Goal: Complete application form: Complete application form

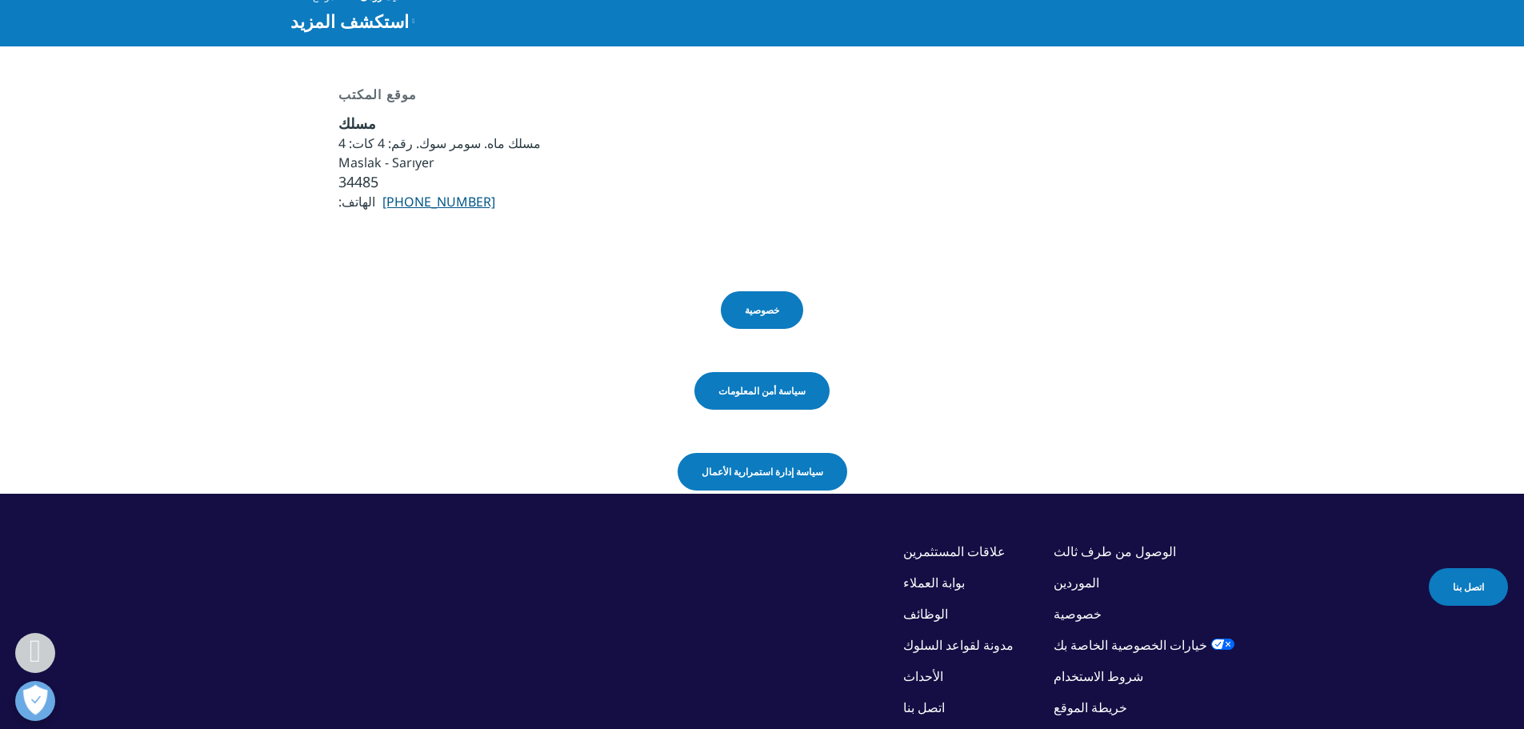
scroll to position [80, 0]
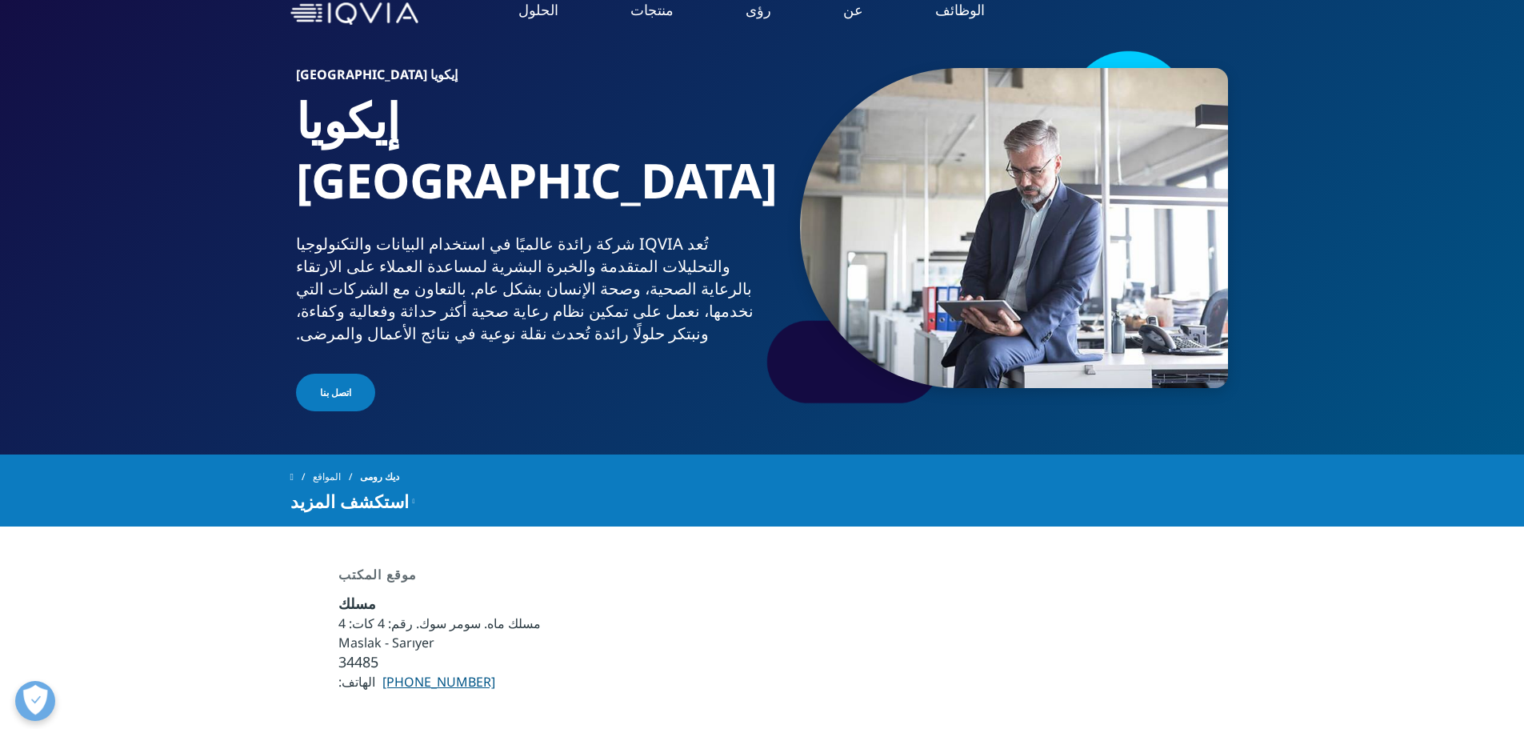
click at [331, 385] on font "اتصل بنا" at bounding box center [335, 392] width 31 height 14
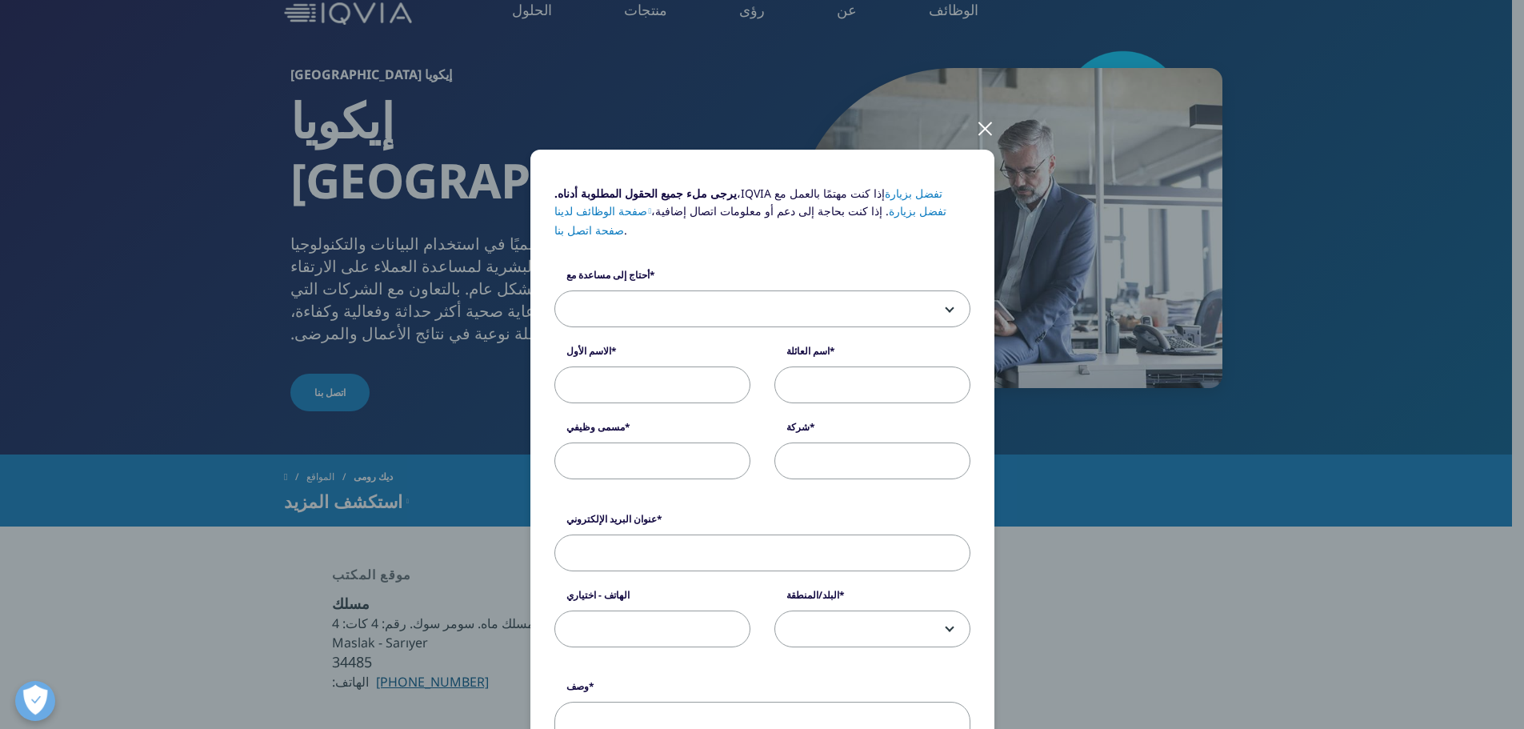
click at [946, 309] on b at bounding box center [946, 309] width 0 height 0
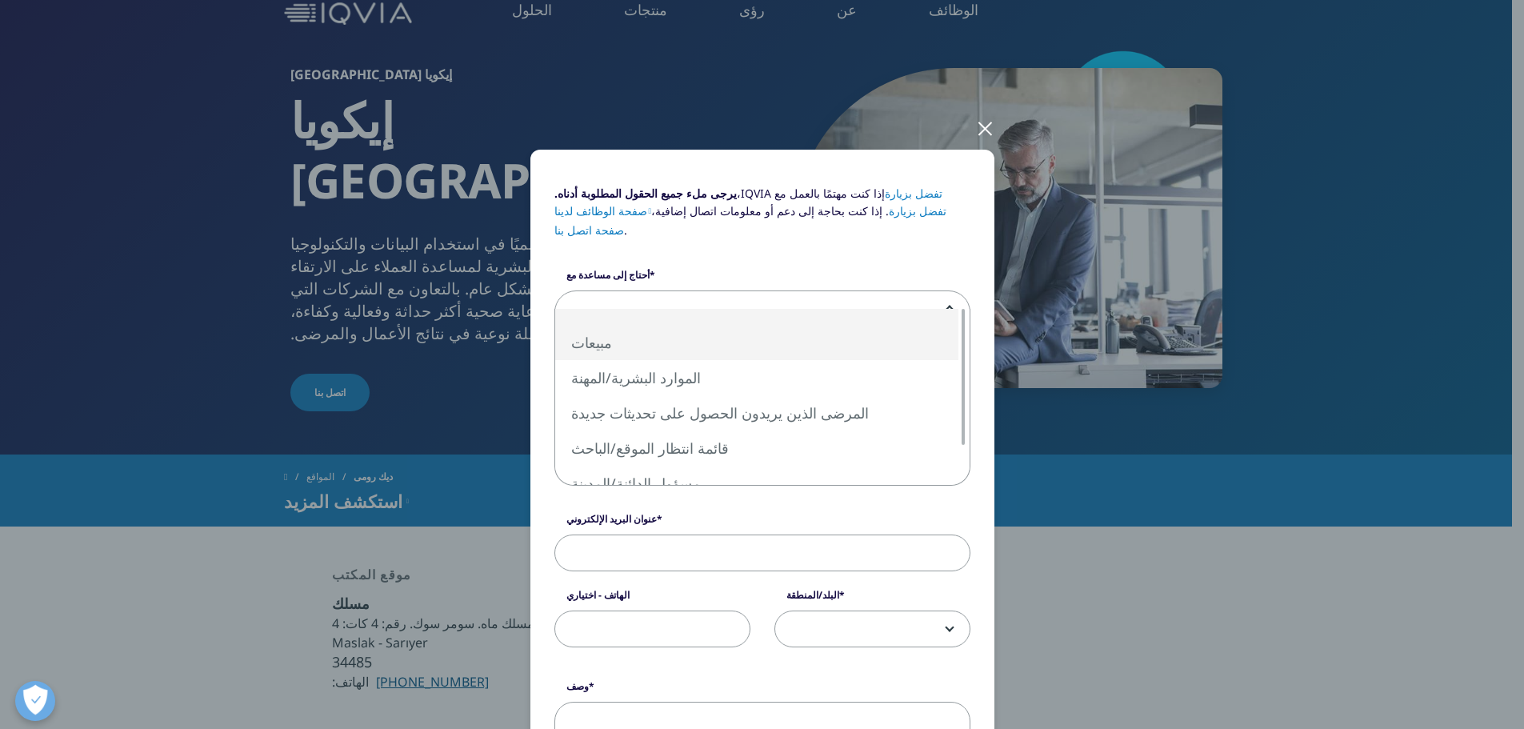
select select "Sales"
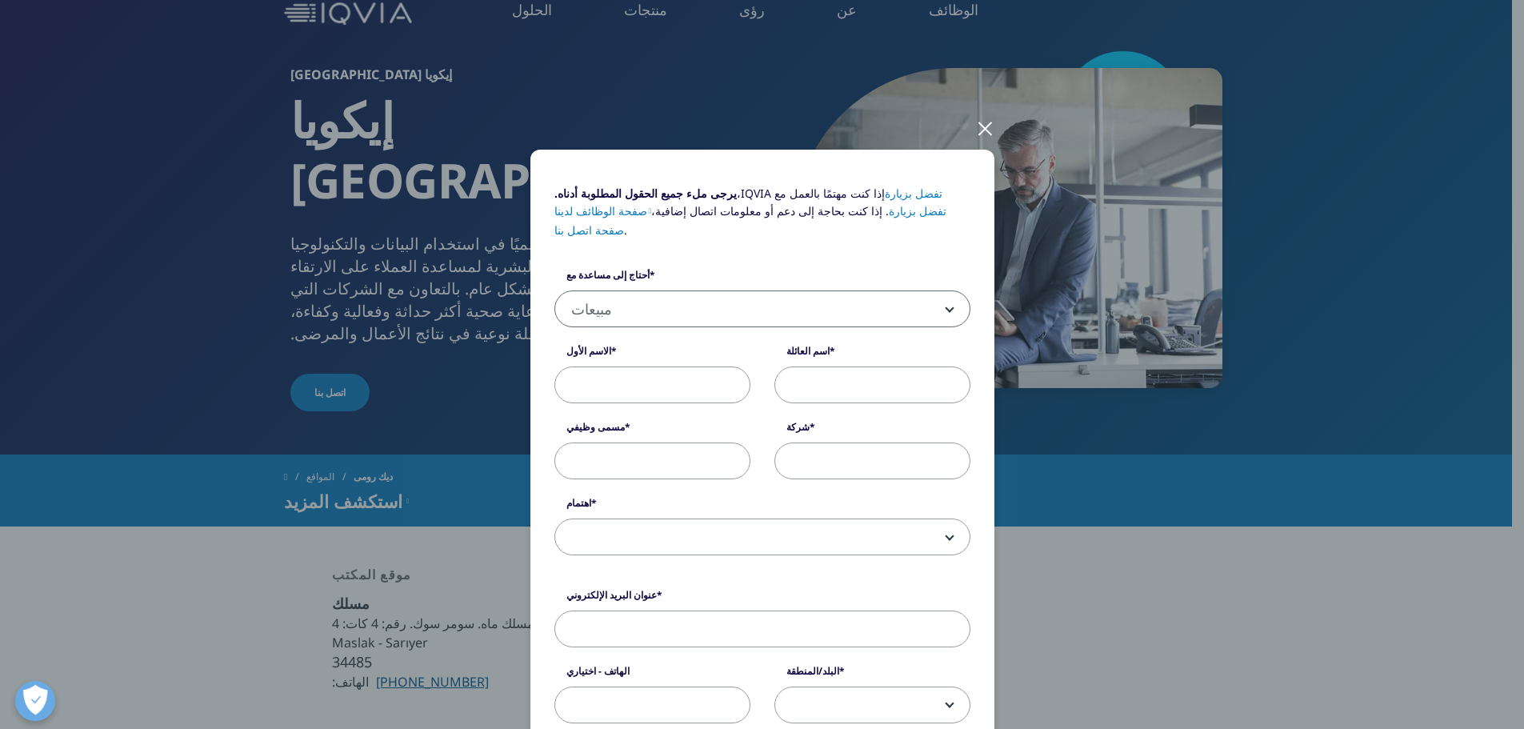
click at [599, 369] on input "الاسم الأول" at bounding box center [652, 384] width 196 height 37
type input "[DEMOGRAPHIC_DATA]"
type input "[PERSON_NAME]"
type input "inspire pharma"
type input "[EMAIL_ADDRESS][DOMAIN_NAME]"
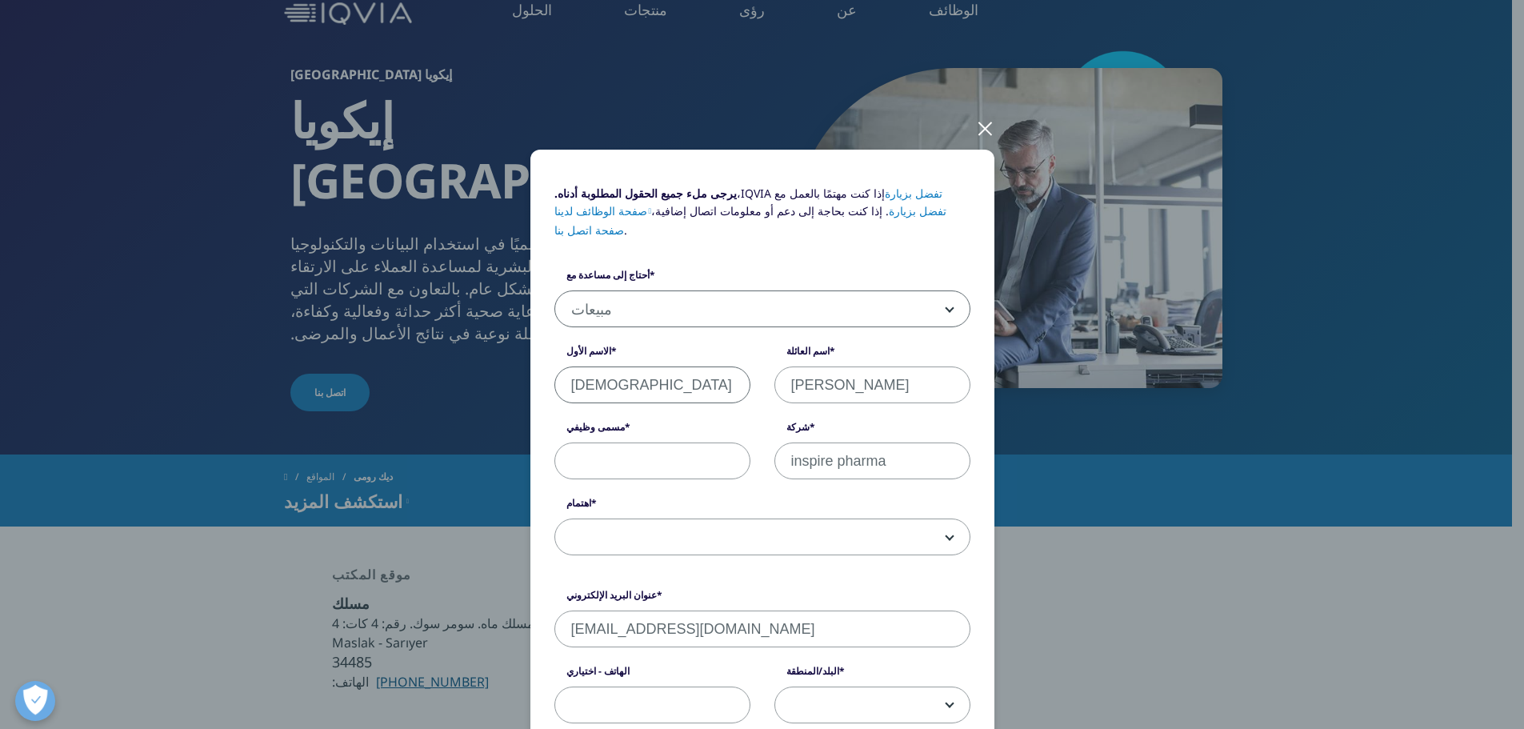
type input "07702641391"
select select "[GEOGRAPHIC_DATA]"
click at [820, 442] on input "inspire pharma" at bounding box center [872, 460] width 196 height 37
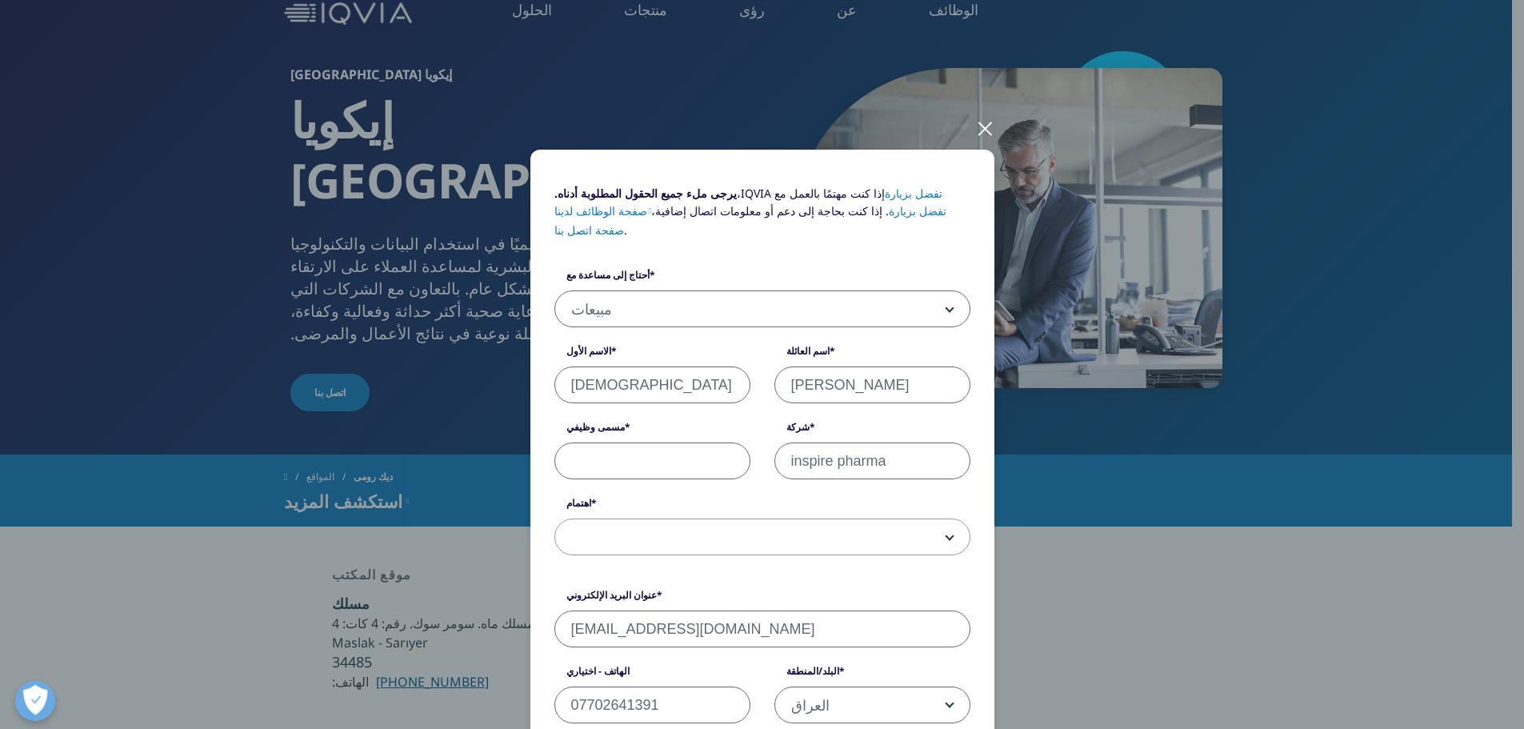
click at [641, 442] on input "مسمى وظيفي" at bounding box center [652, 460] width 196 height 37
click at [597, 444] on input "derctor" at bounding box center [652, 460] width 196 height 37
type input "manager"
click at [946, 537] on b at bounding box center [946, 537] width 0 height 0
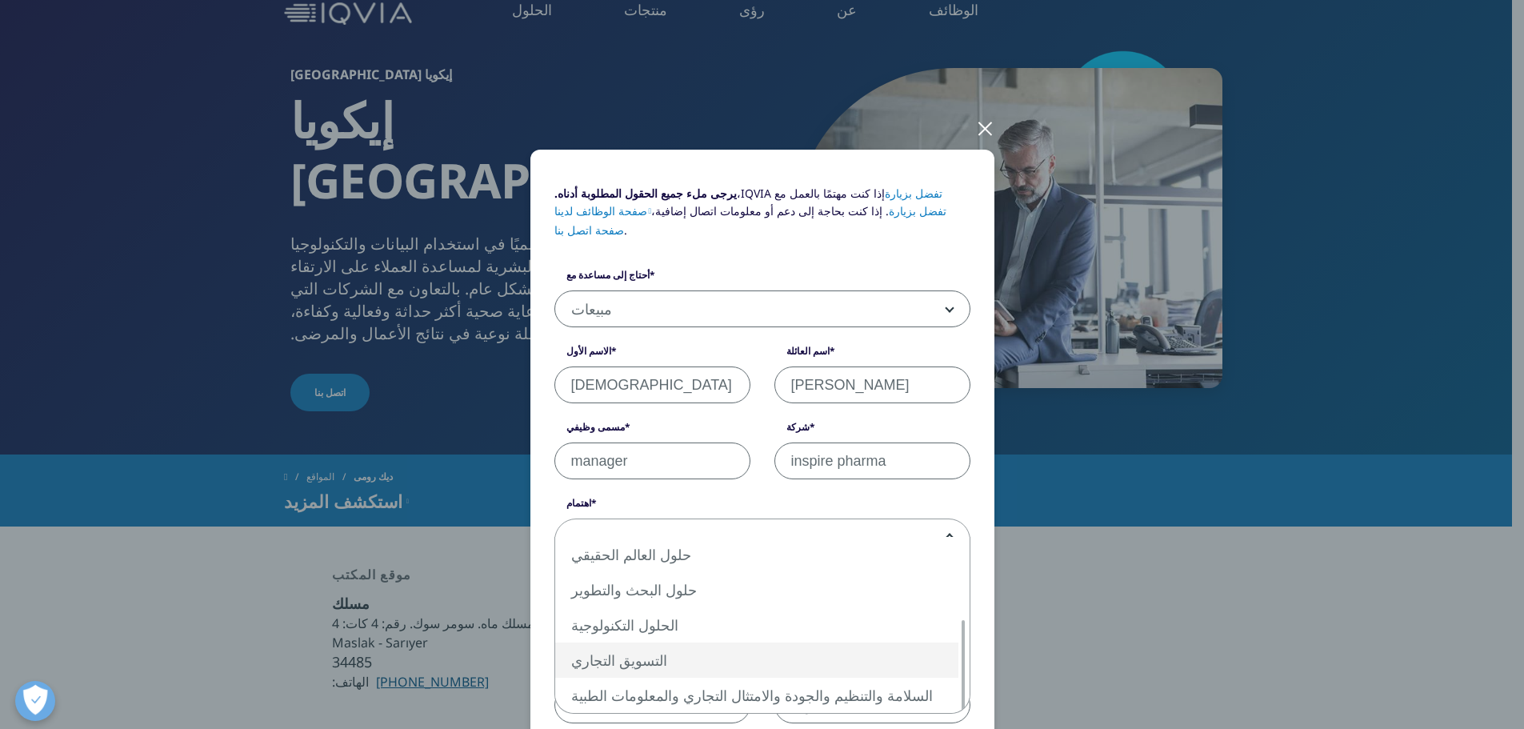
select select "Commercialization"
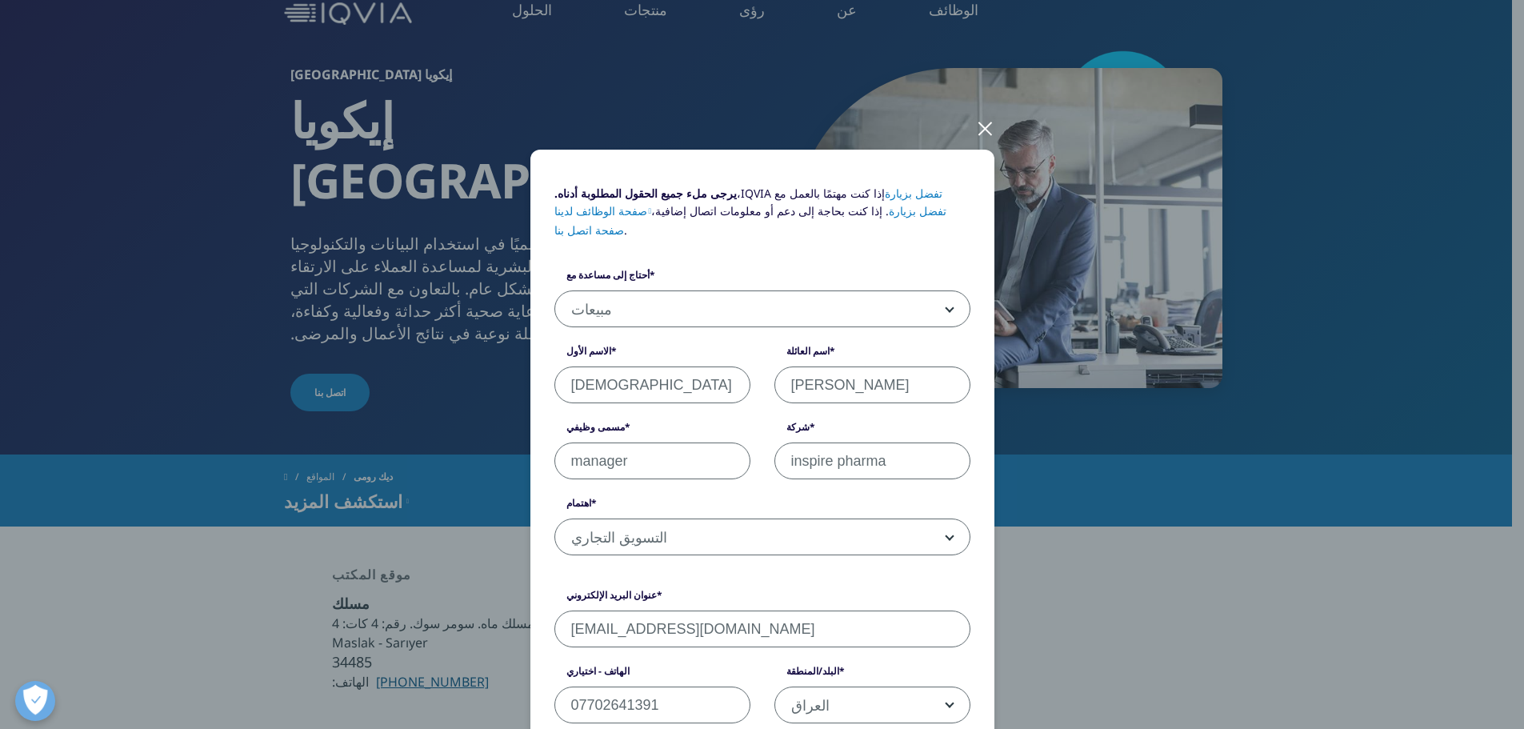
click at [630, 613] on input "[EMAIL_ADDRESS][DOMAIN_NAME]" at bounding box center [762, 628] width 416 height 37
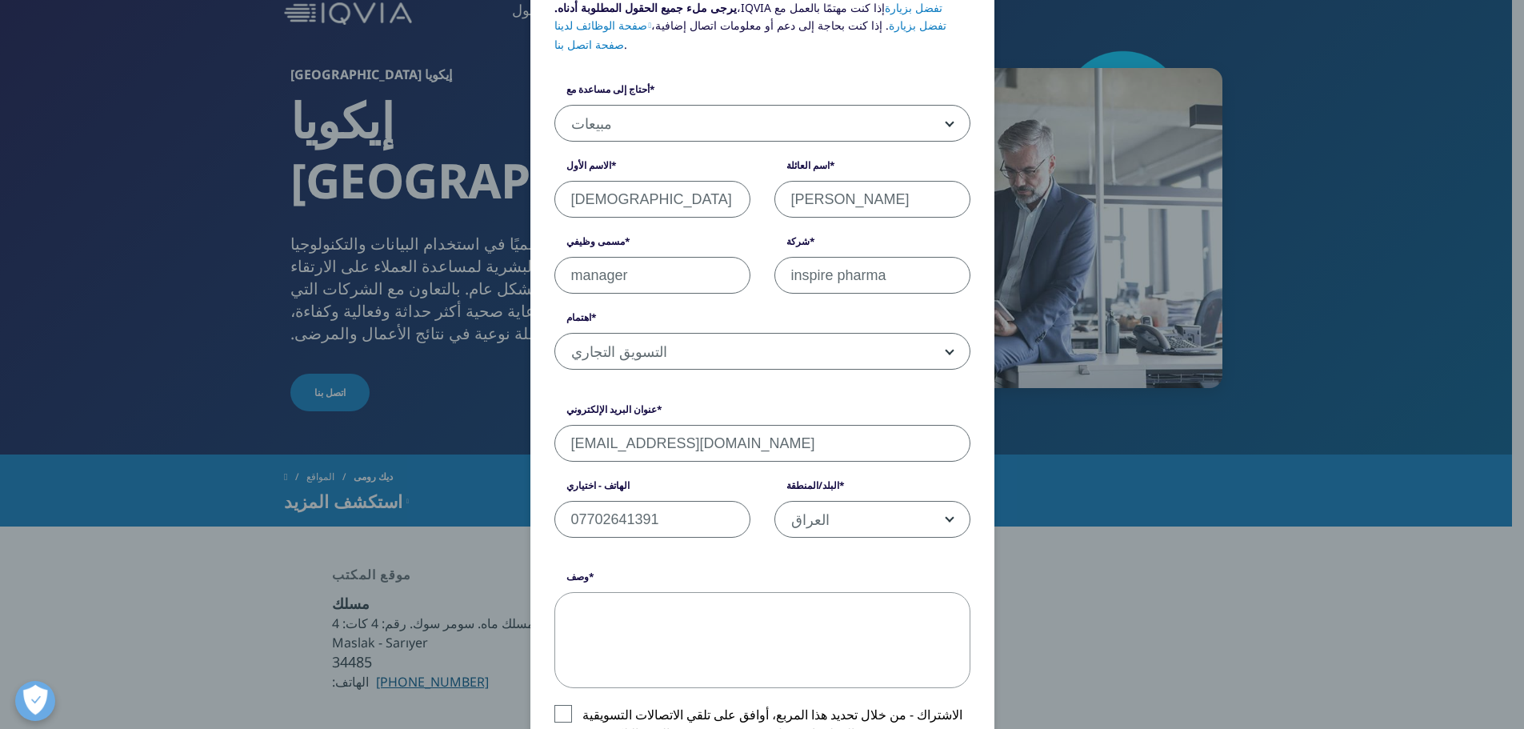
scroll to position [240, 0]
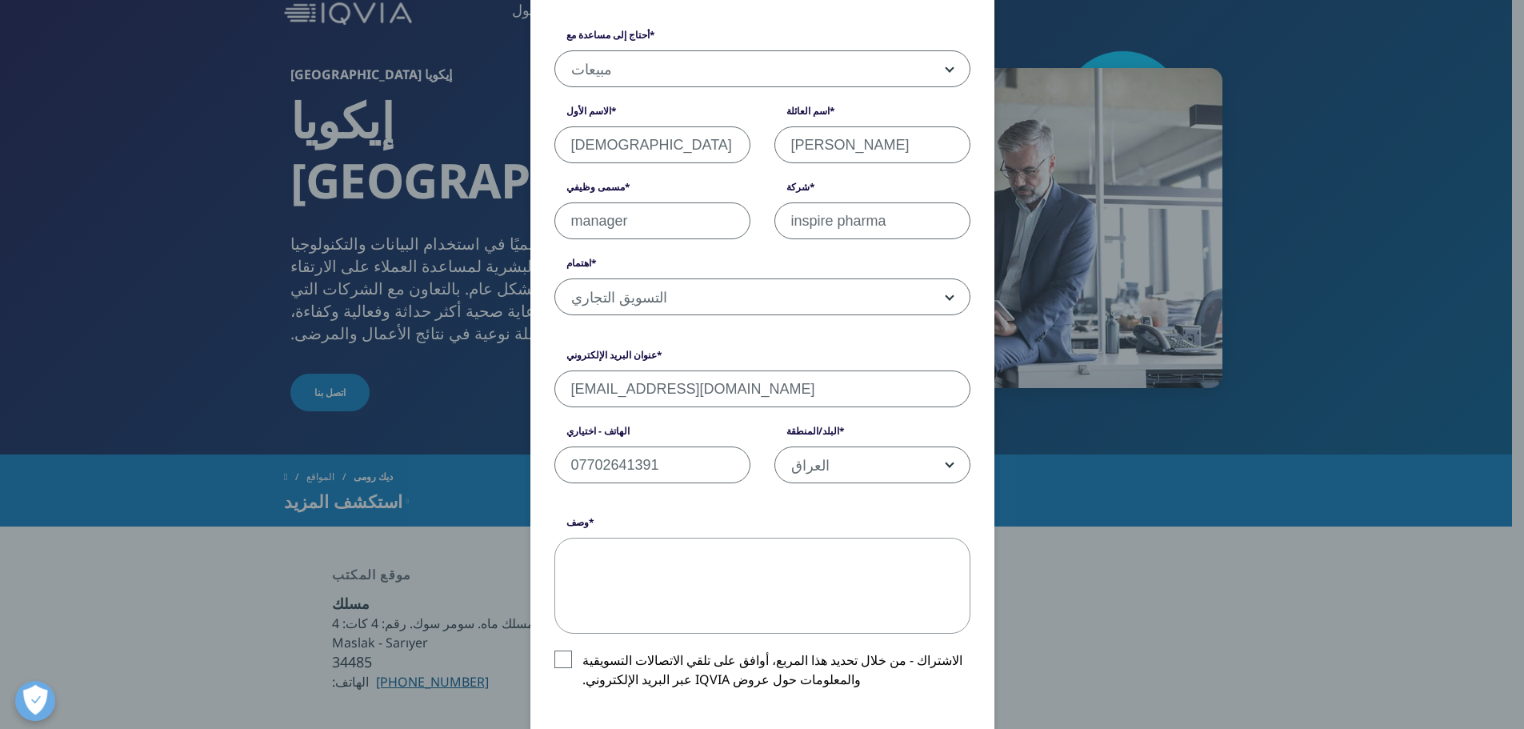
type input "[EMAIL_ADDRESS][DOMAIN_NAME]"
click at [946, 465] on b at bounding box center [946, 465] width 0 height 0
click at [634, 581] on textarea "وصف" at bounding box center [762, 585] width 416 height 96
click at [1041, 687] on div "يرجى ملء جميع الحقول المطلوبة أدناه. إذا كنت مهتمًا بالعمل مع IQVIA، تفضل بزيار…" at bounding box center [762, 462] width 944 height 1404
click at [592, 546] on textarea "وصف" at bounding box center [762, 585] width 416 height 96
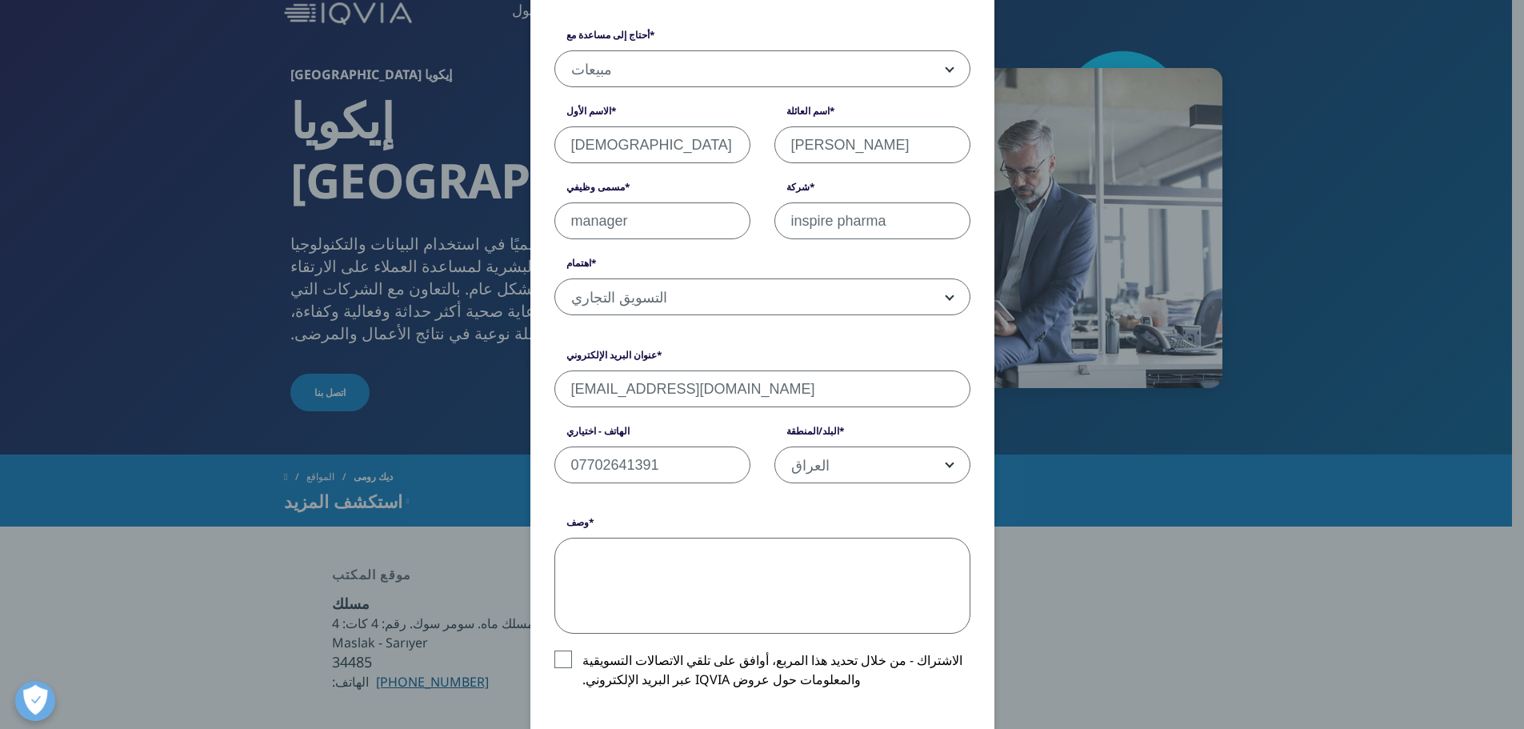
paste textarea "lore IPSUM do sitam، conse ad elitse doei. tem inci utlabo etdol magn aliquًe a…"
drag, startPoint x: 712, startPoint y: 605, endPoint x: 579, endPoint y: 472, distance: 188.3
click at [579, 472] on form "يرجى ملء جميع الحقول المطلوبة أدناه. إذا كنت مهتمًا بالعمل مع IQVIA، تفضل بزيار…" at bounding box center [762, 455] width 416 height 1020
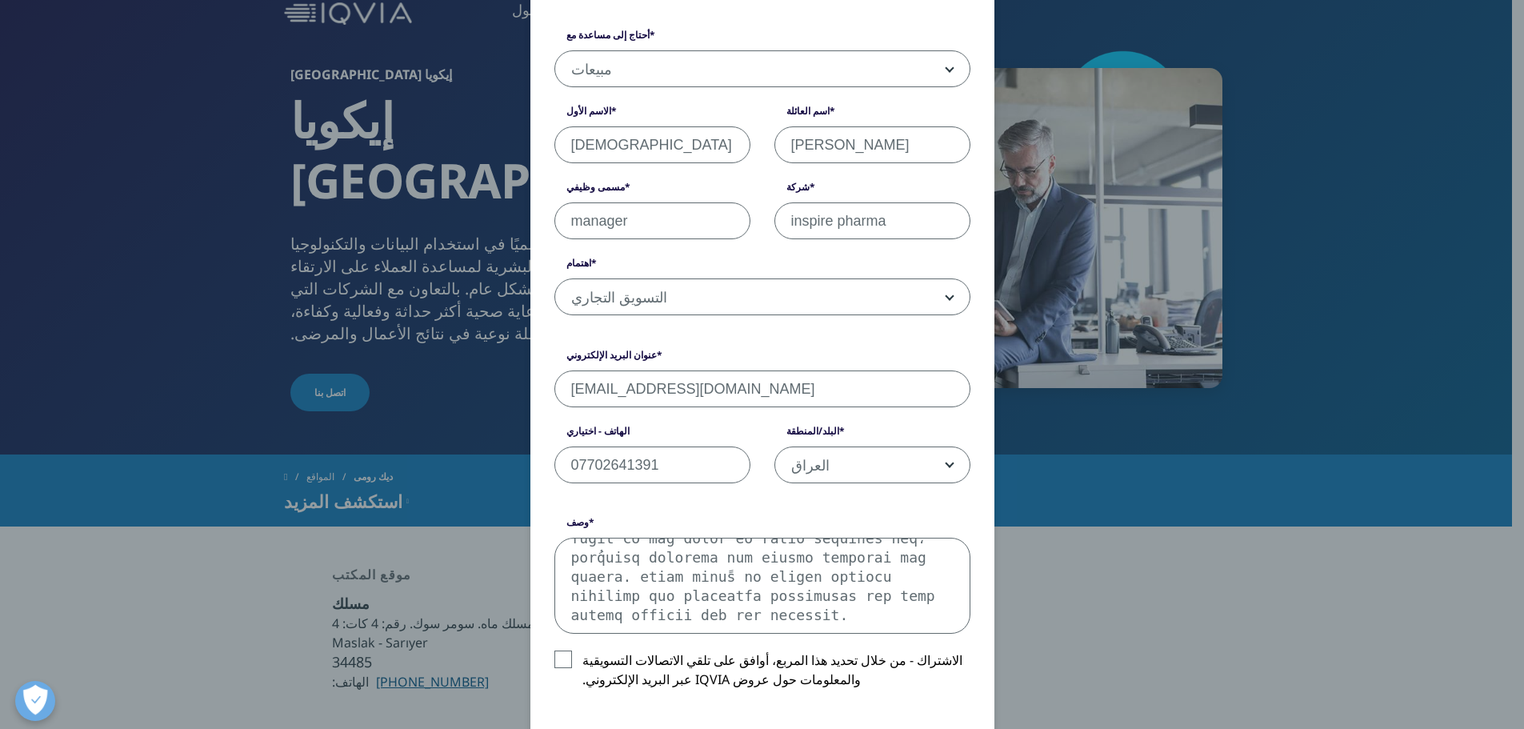
scroll to position [354, 0]
drag, startPoint x: 553, startPoint y: 577, endPoint x: 911, endPoint y: 536, distance: 360.7
click at [911, 537] on textarea "وصف" at bounding box center [762, 585] width 416 height 96
drag, startPoint x: 812, startPoint y: 575, endPoint x: 918, endPoint y: 536, distance: 113.4
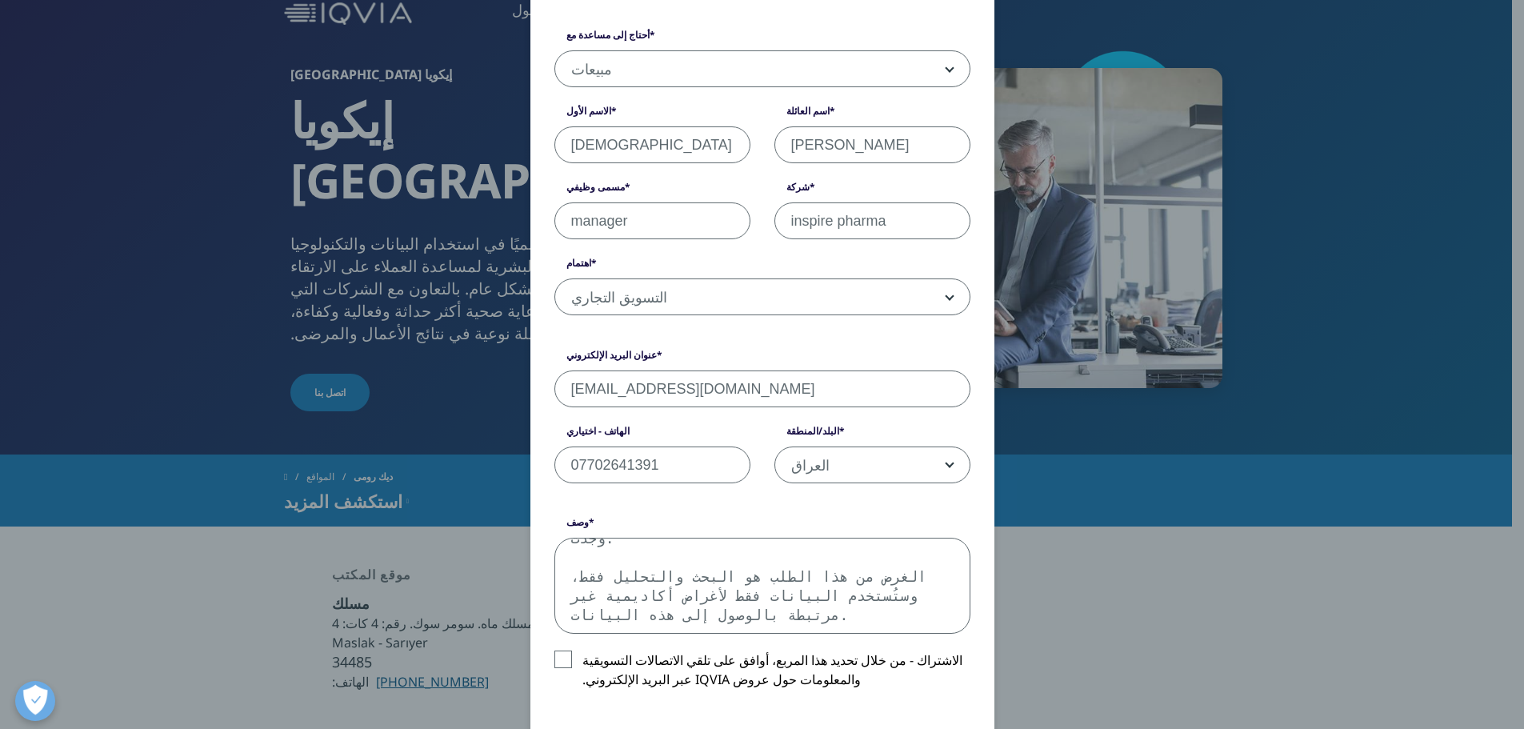
click at [918, 537] on textarea "فريق IQVIA في [GEOGRAPHIC_DATA]، أتمنى أن تكونوا بخير. نحن مكتب دراسات بحثية نج…" at bounding box center [762, 585] width 416 height 96
drag, startPoint x: 605, startPoint y: 535, endPoint x: 571, endPoint y: 505, distance: 45.4
click at [571, 515] on div "وصف فريق IQVIA في [GEOGRAPHIC_DATA]، أتمنى أن تكونوا بخير. نحن مكتب دراسات بحثي…" at bounding box center [762, 574] width 440 height 118
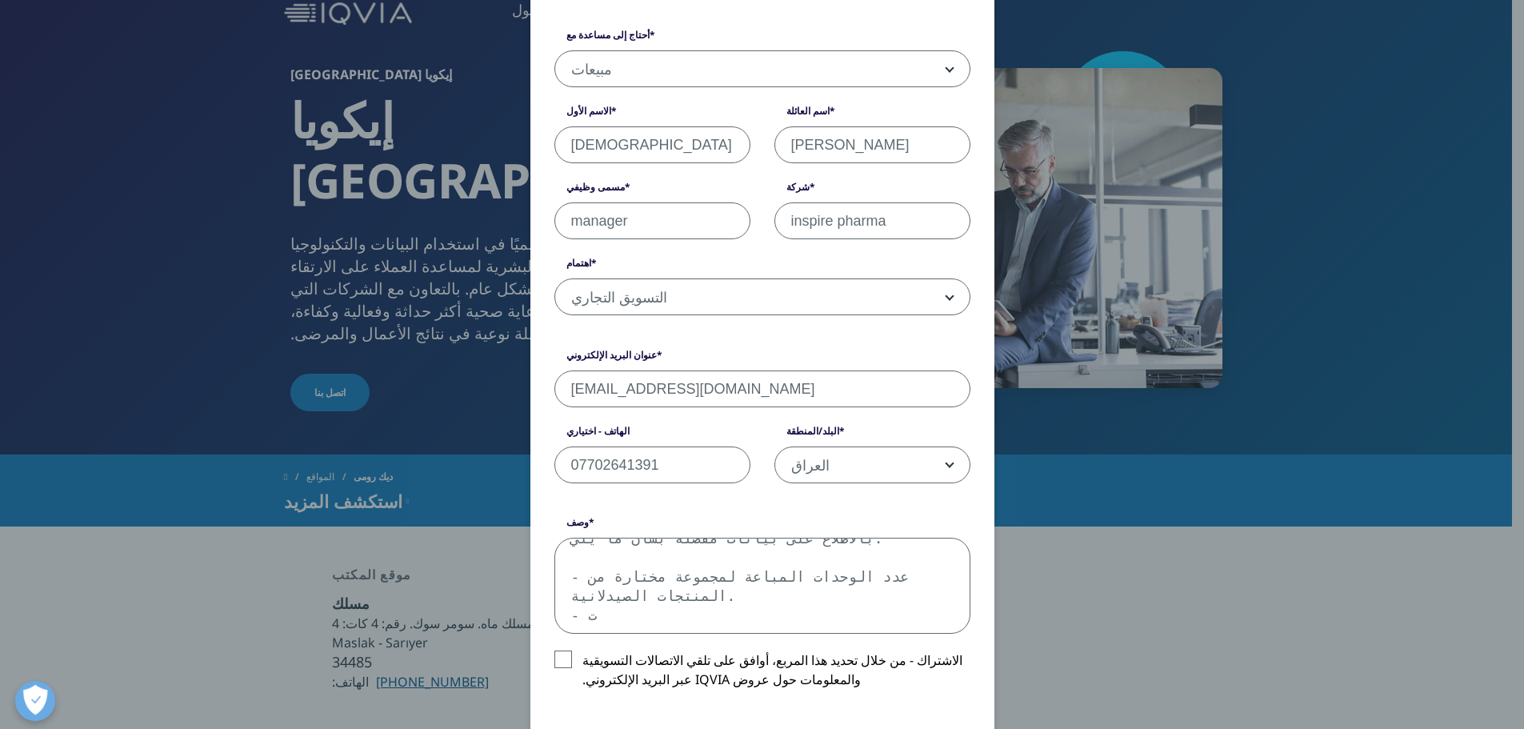
drag, startPoint x: 736, startPoint y: 547, endPoint x: 938, endPoint y: 525, distance: 203.6
click at [938, 537] on textarea "فريق IQVIA في [GEOGRAPHIC_DATA]، أتمنى أن تكونوا بخير. نحن مكتب دراسات بحثية نج…" at bounding box center [762, 585] width 416 height 96
type textarea "ف"
click at [817, 374] on input "[EMAIL_ADDRESS][DOMAIN_NAME]" at bounding box center [762, 388] width 416 height 37
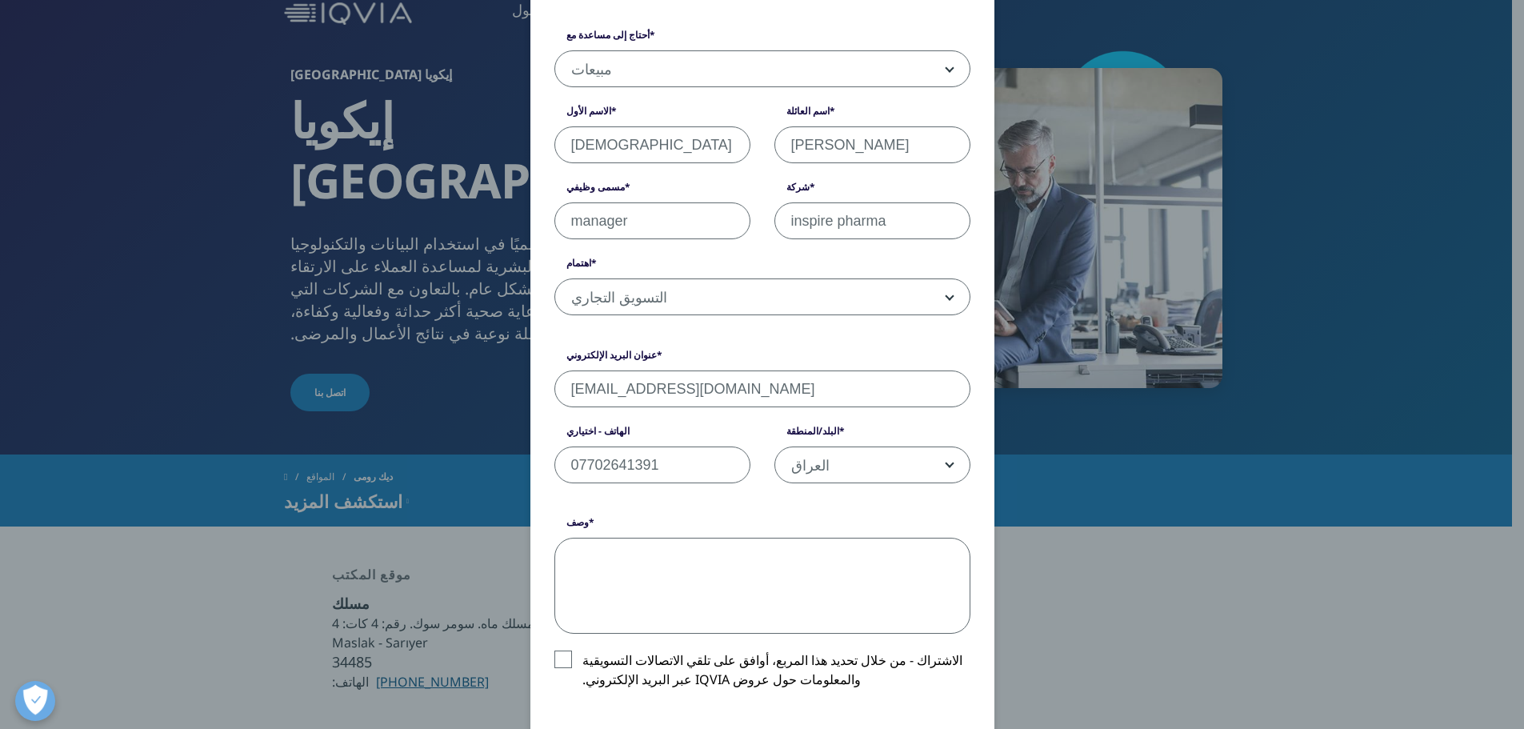
click at [817, 374] on input "[EMAIL_ADDRESS][DOMAIN_NAME]" at bounding box center [762, 388] width 416 height 37
type input "ر"
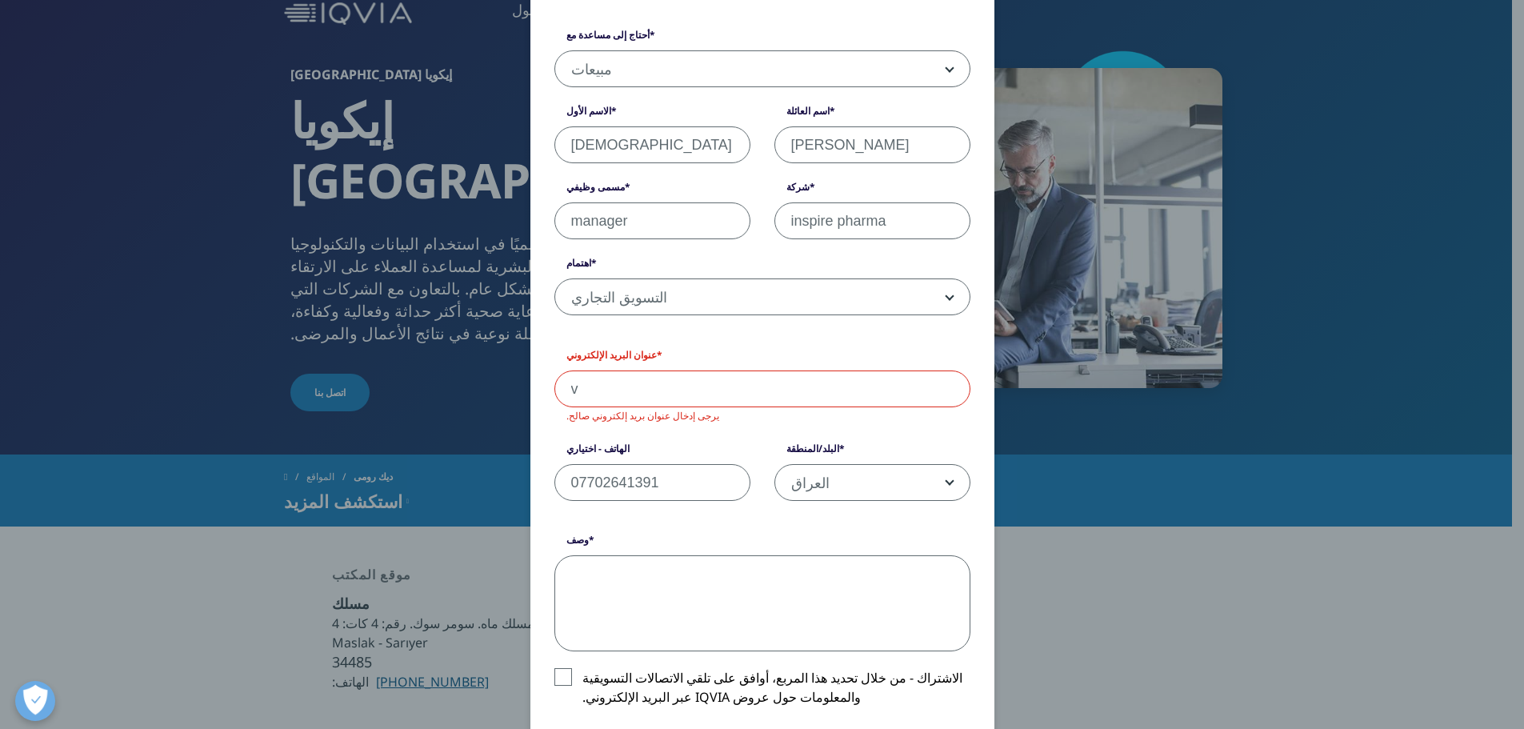
type input "[EMAIL_ADDRESS][DOMAIN_NAME]"
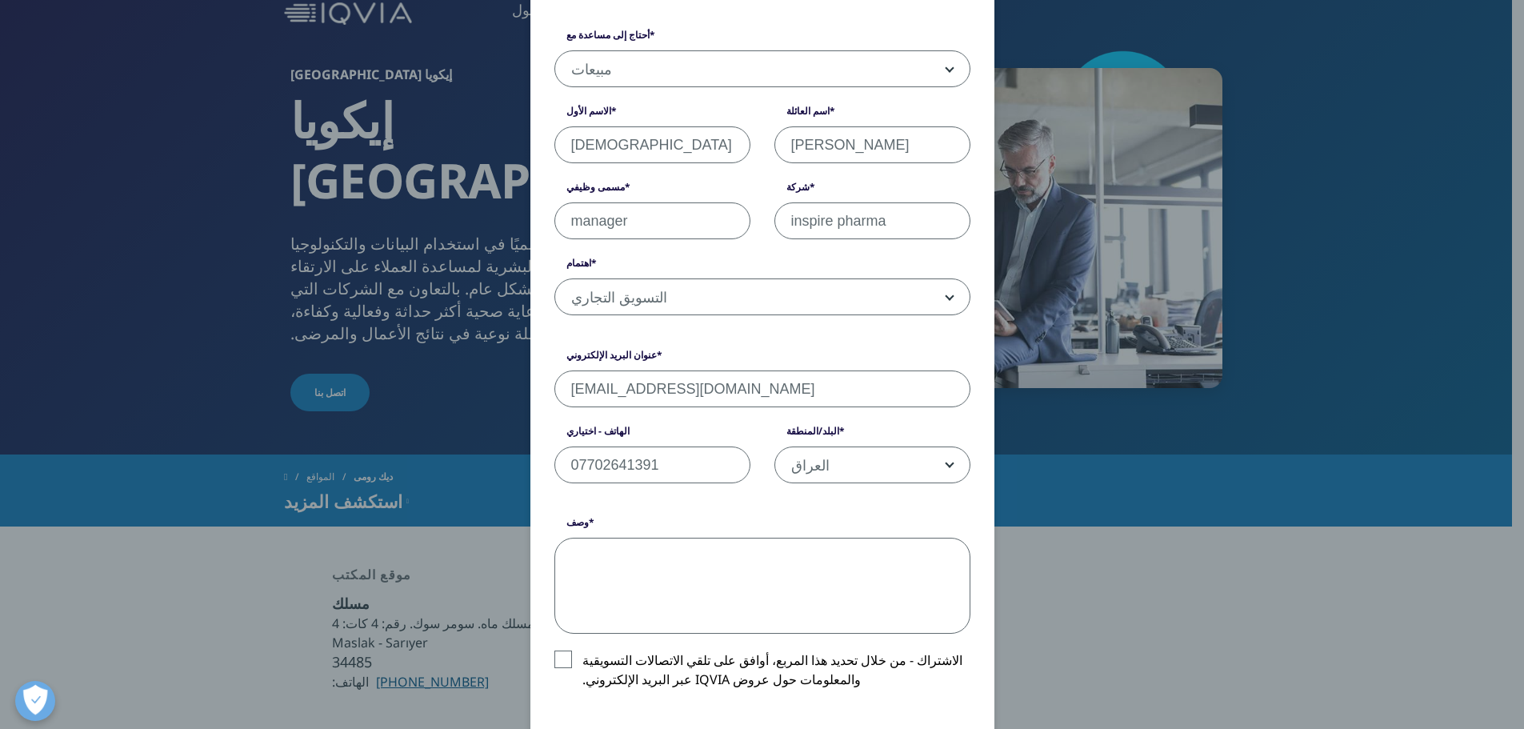
click at [944, 282] on span "التسويق التجاري" at bounding box center [762, 296] width 416 height 37
select select "Global Services"
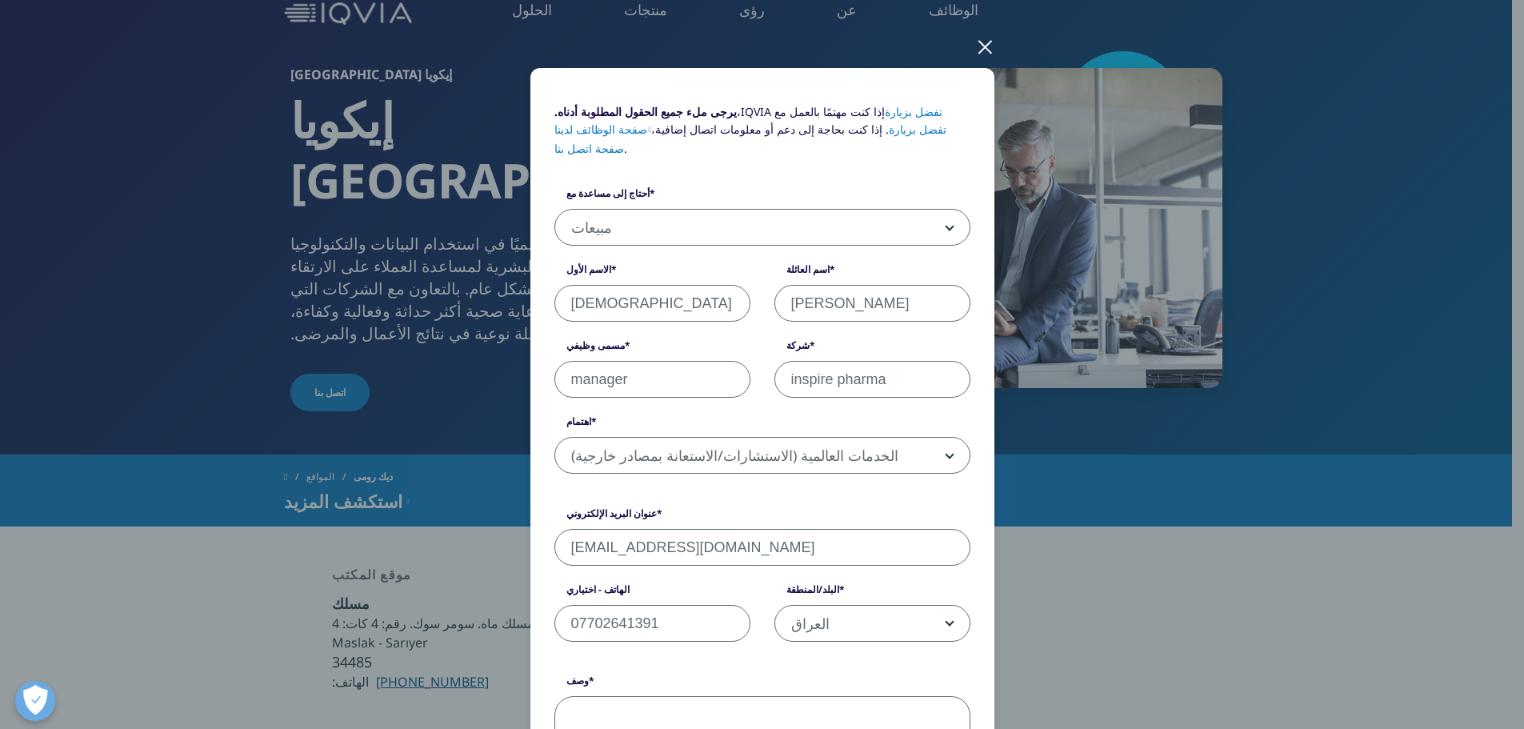
scroll to position [80, 0]
click at [946, 229] on b at bounding box center [946, 229] width 0 height 0
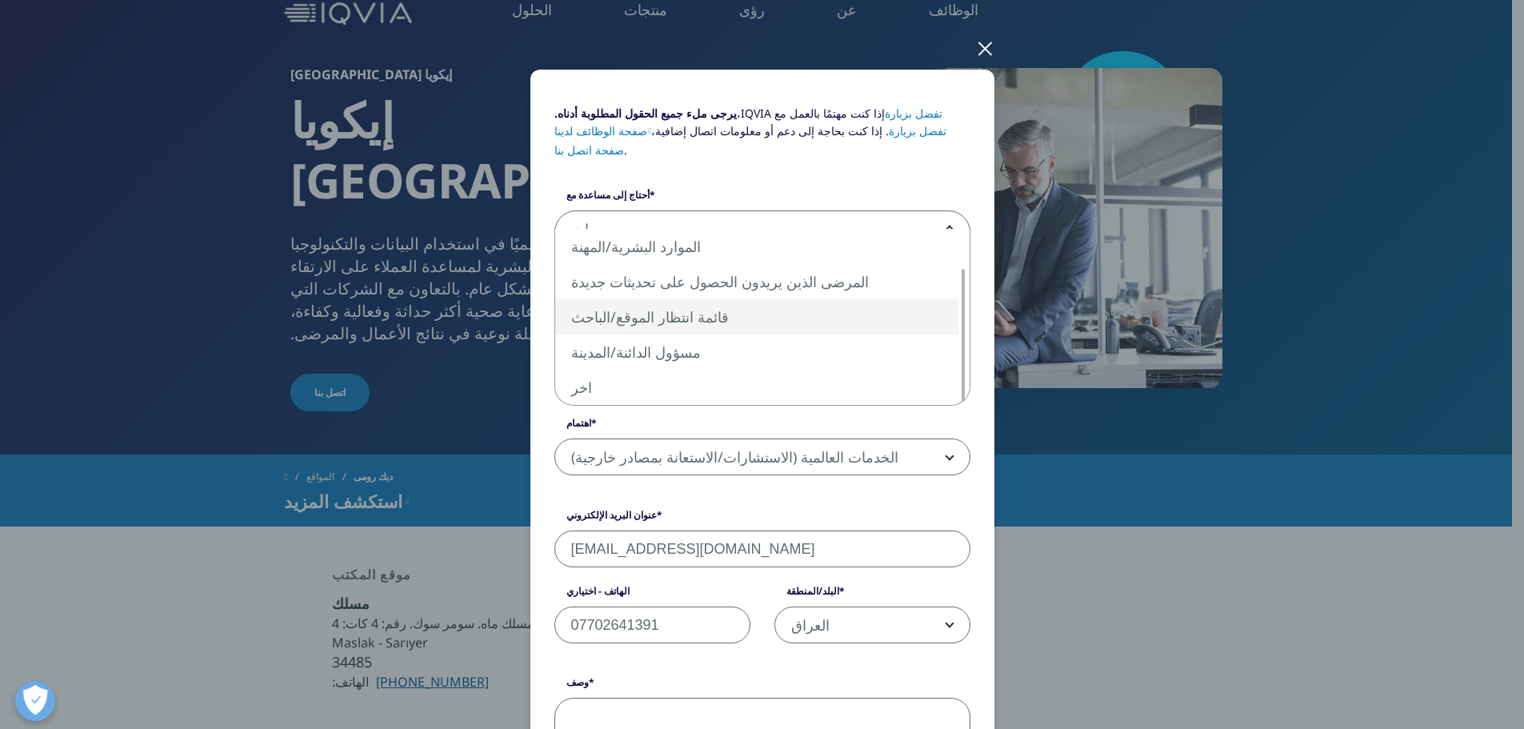
select select "Site Investigator Waiting List"
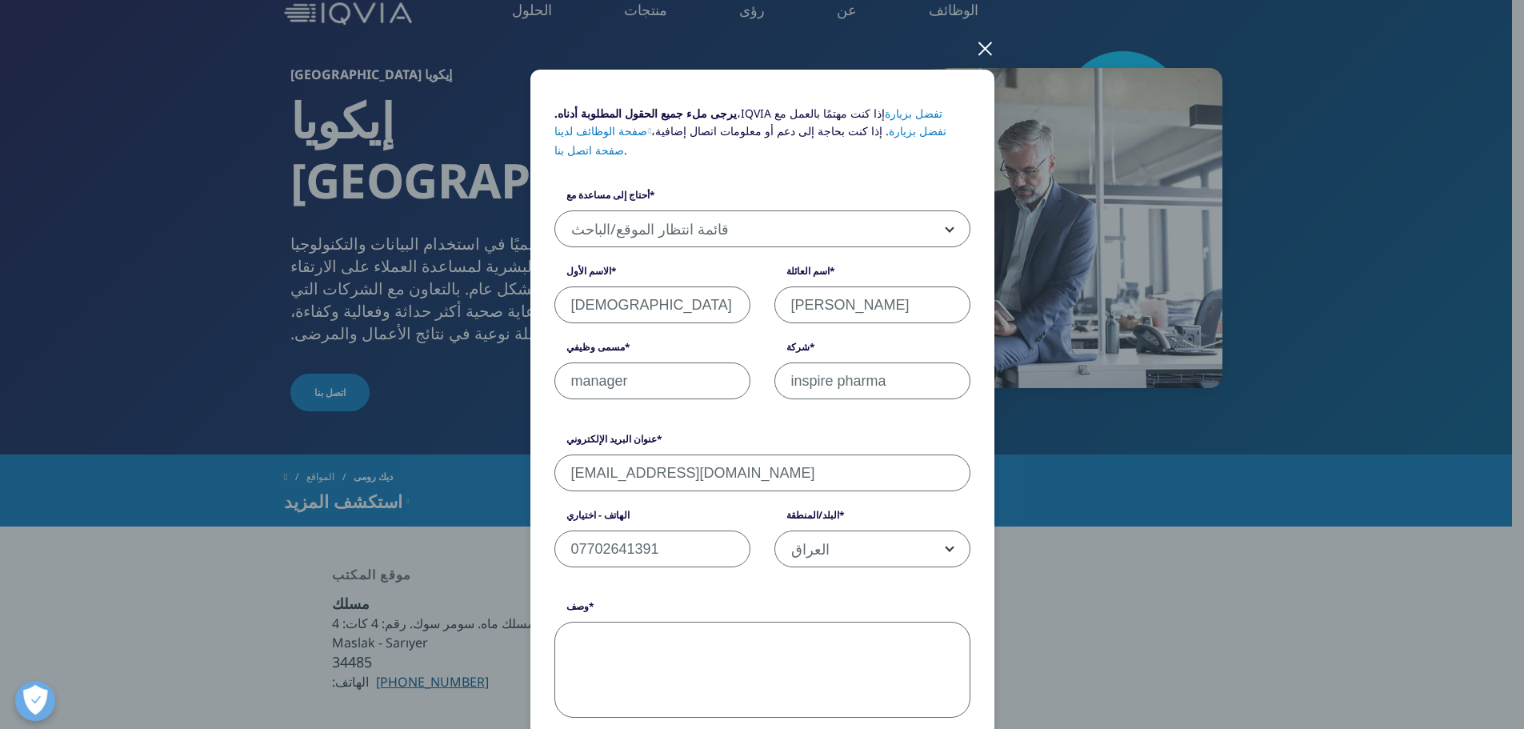
click at [858, 366] on input "inspire pharma" at bounding box center [872, 380] width 196 height 37
click at [857, 365] on input "inspire pharma" at bounding box center [872, 380] width 196 height 37
click at [899, 365] on input "inspire pharma" at bounding box center [872, 380] width 196 height 37
type input "inspire"
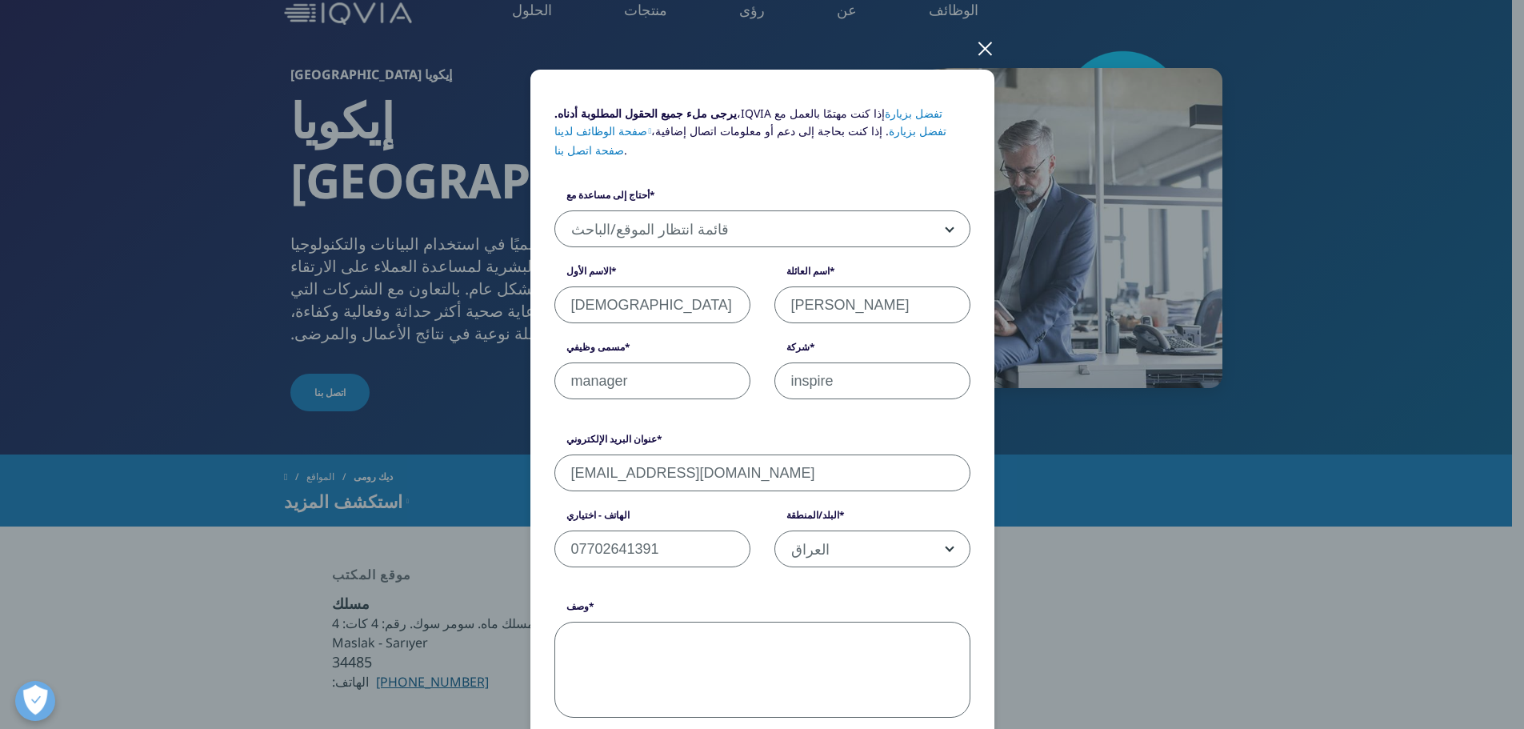
click at [578, 626] on textarea "وصف" at bounding box center [762, 669] width 416 height 96
paste textarea "lore IPSUM do sitam، conse ad elitse doei. tem inci utlabor etdolore magnaal en…"
drag, startPoint x: 696, startPoint y: 682, endPoint x: 601, endPoint y: 606, distance: 121.2
click at [601, 621] on textarea "وصف" at bounding box center [762, 669] width 416 height 96
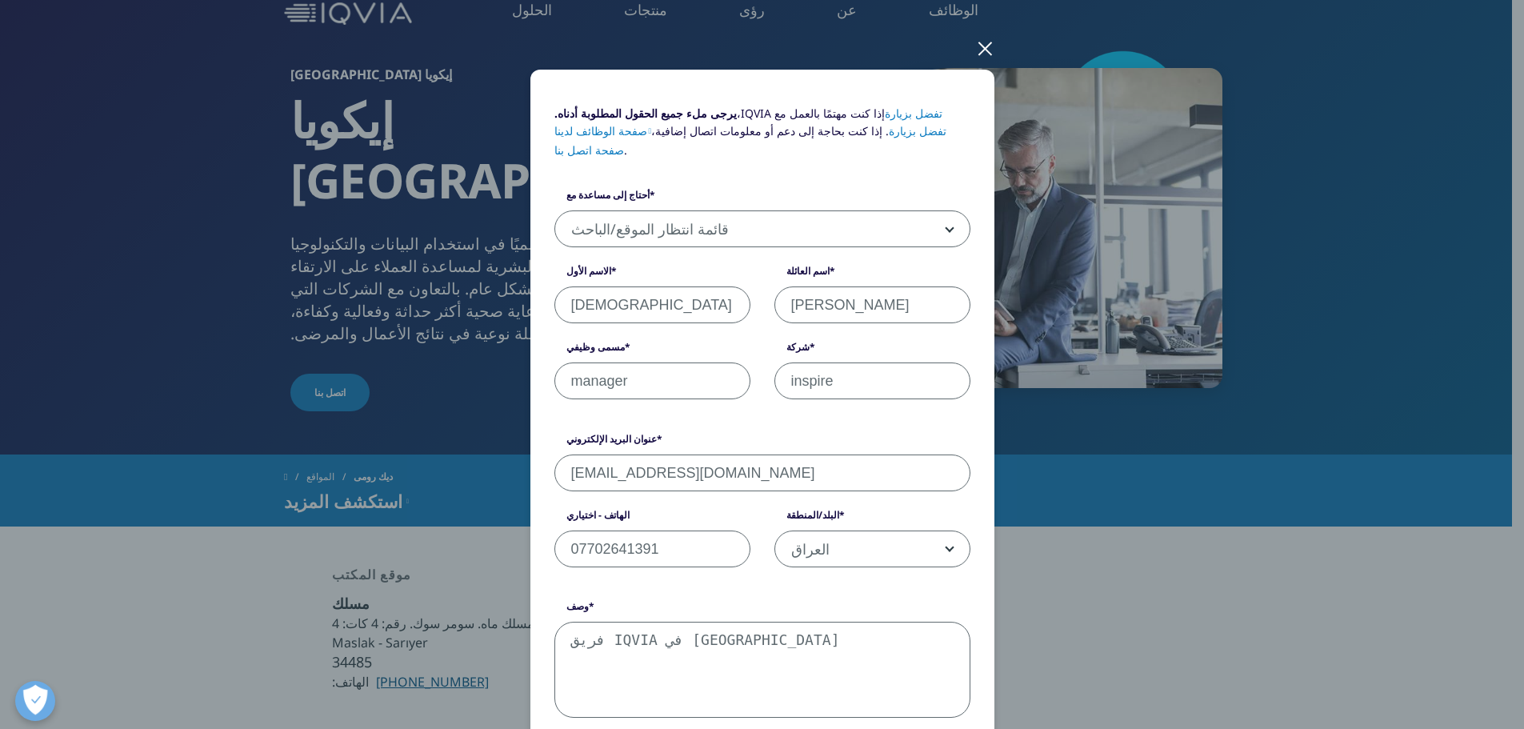
scroll to position [0, 0]
type textarea "ف"
click at [571, 625] on textarea "وصف" at bounding box center [762, 669] width 416 height 96
paste textarea "IQVIA Team in [GEOGRAPHIC_DATA], Hope you are all well. We, Inspire Research, a…"
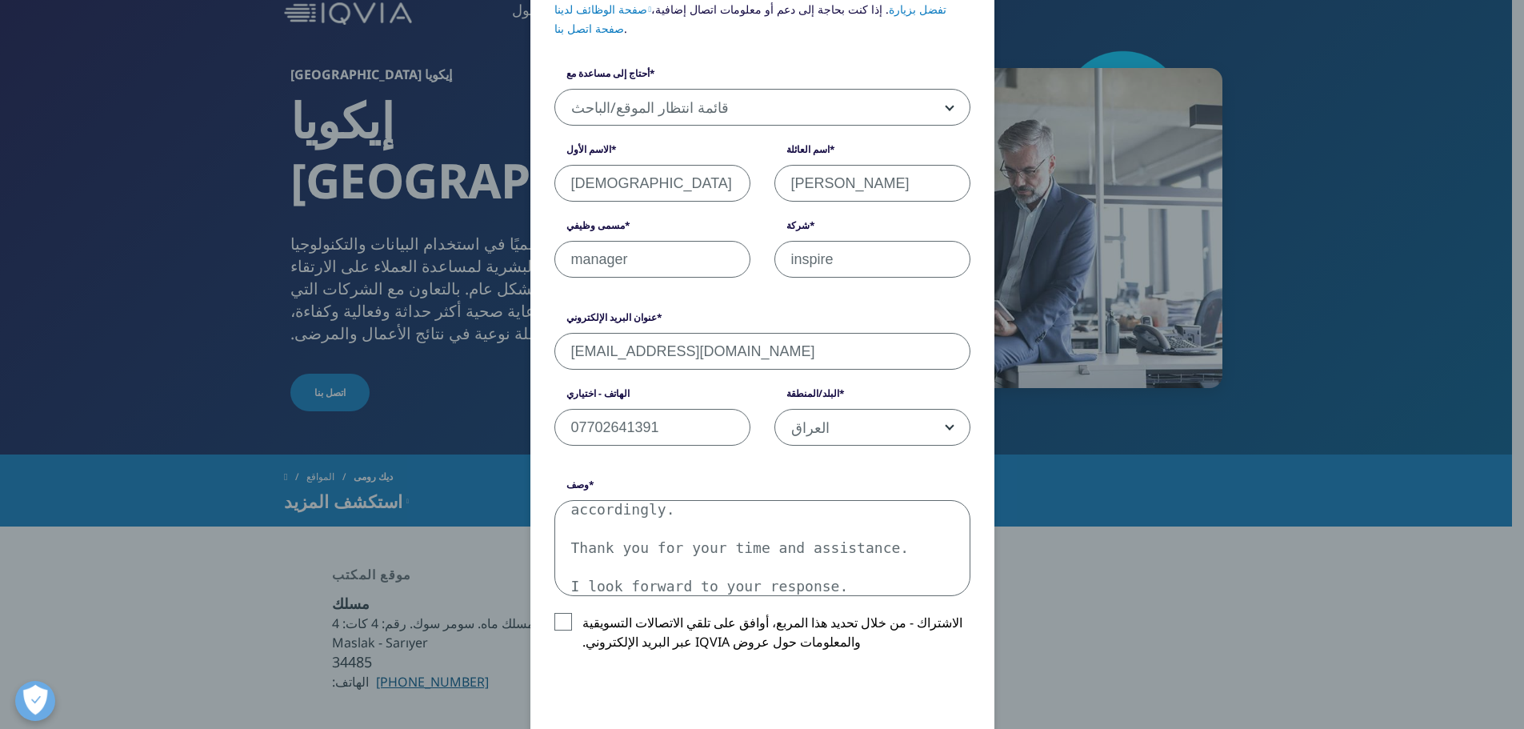
scroll to position [240, 0]
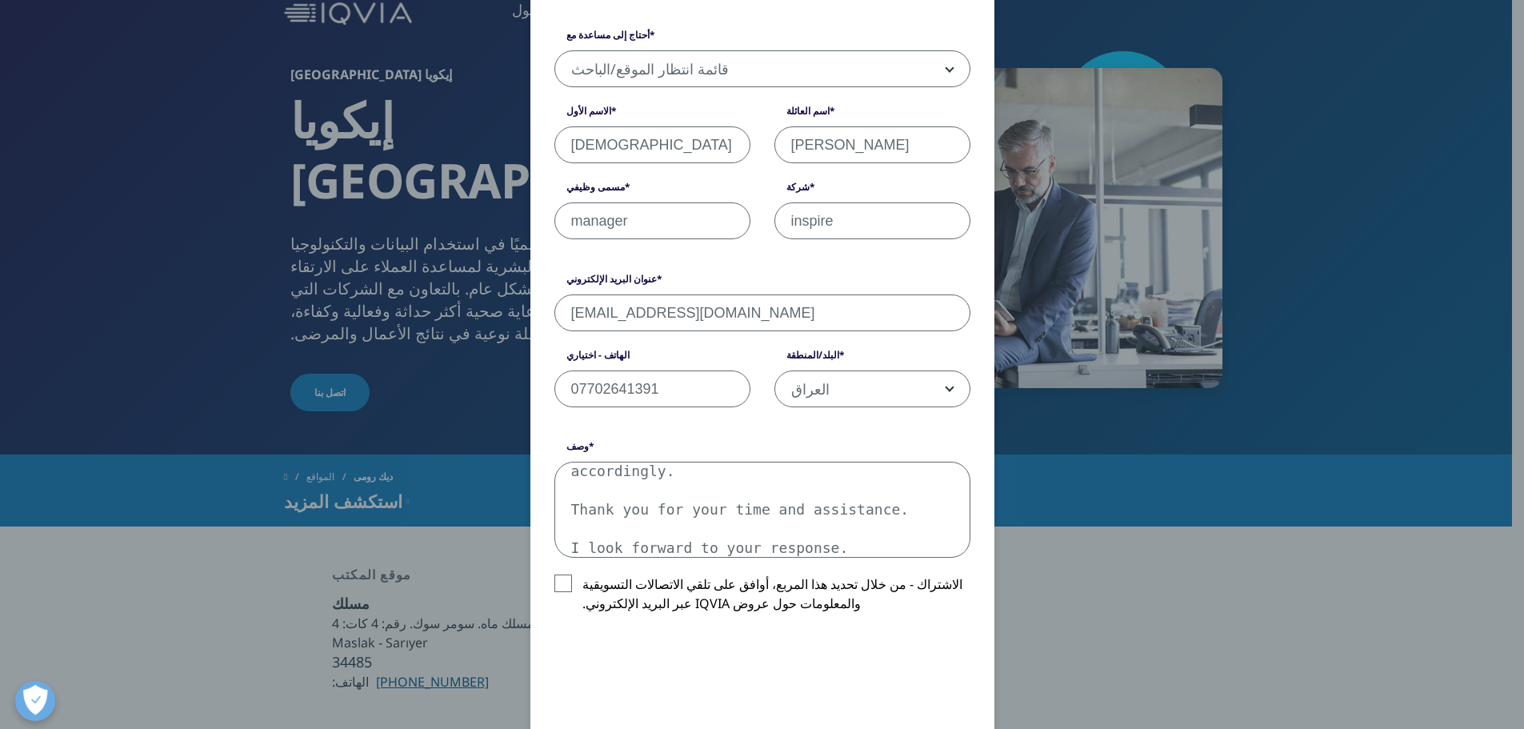
type textarea "IQVIA Team in [GEOGRAPHIC_DATA], Hope you are all well. We, Inspire Research, a…"
click at [557, 574] on label "الاشتراك - من خلال تحديد هذا المربع، أوافق على تلقي الاتصالات التسويقية والمعلو…" at bounding box center [762, 597] width 416 height 47
click at [582, 574] on input "الاشتراك - من خلال تحديد هذا المربع، أوافق على تلقي الاتصالات التسويقية والمعلو…" at bounding box center [582, 574] width 0 height 0
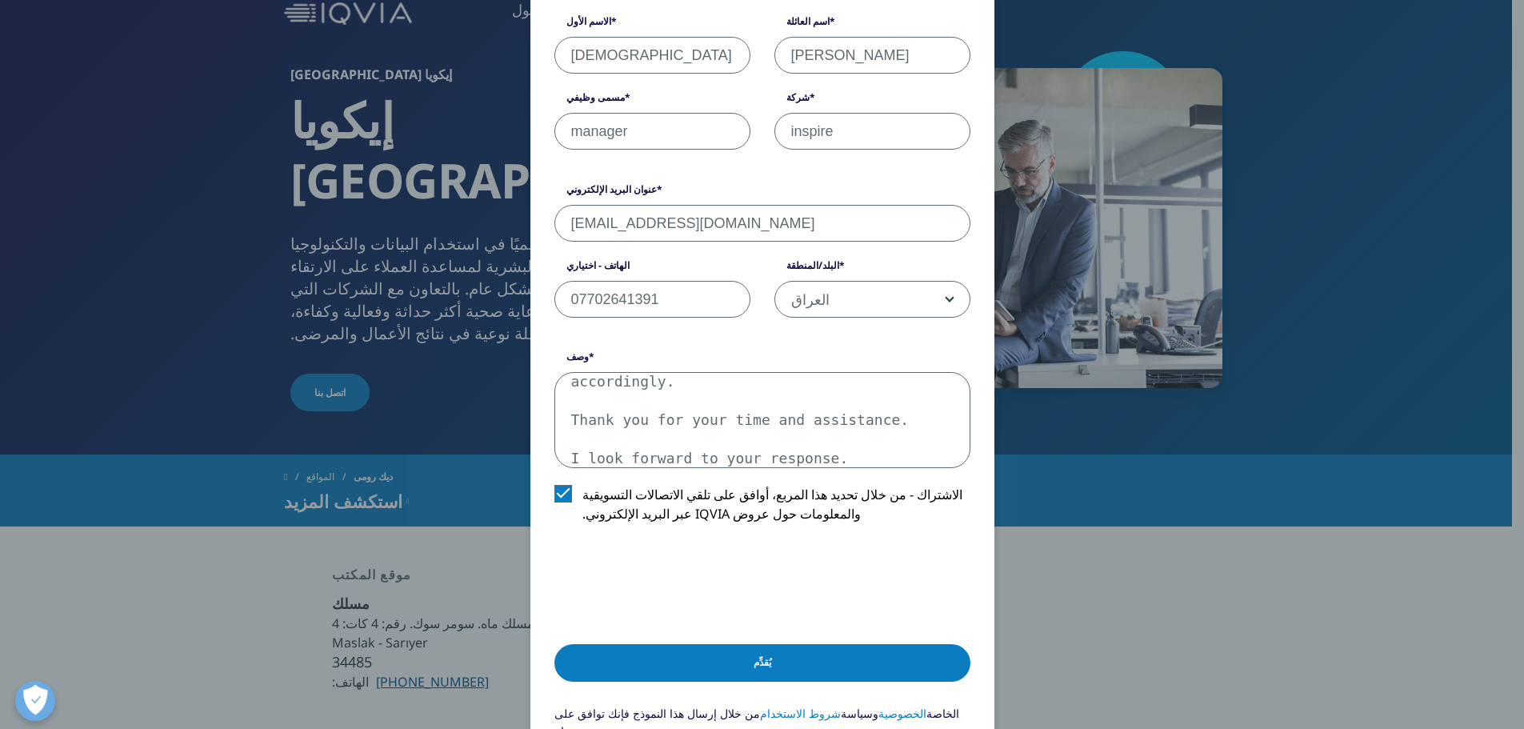
scroll to position [546, 0]
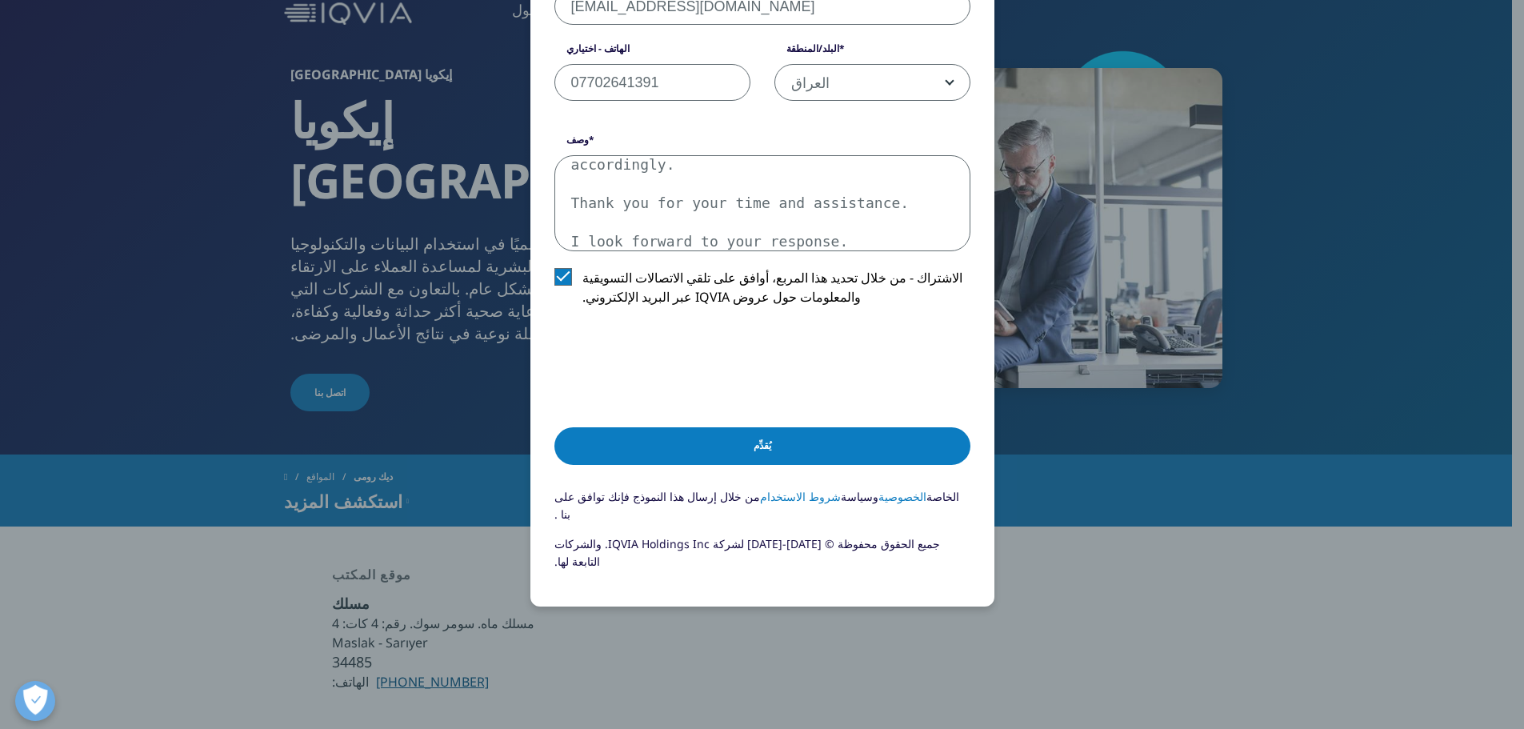
click at [755, 427] on input "يُقدِّم" at bounding box center [762, 446] width 416 height 38
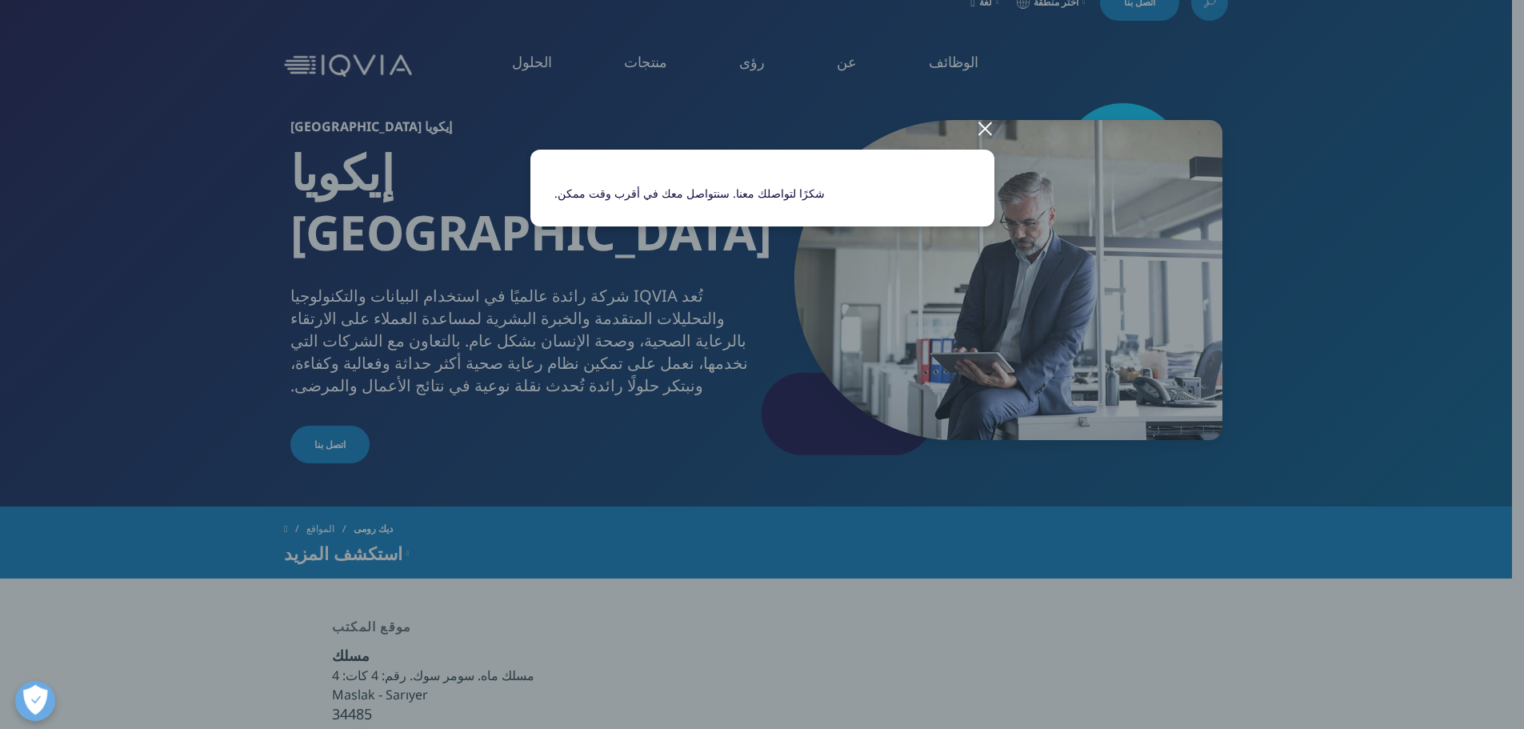
scroll to position [0, 0]
